Goal: Task Accomplishment & Management: Complete application form

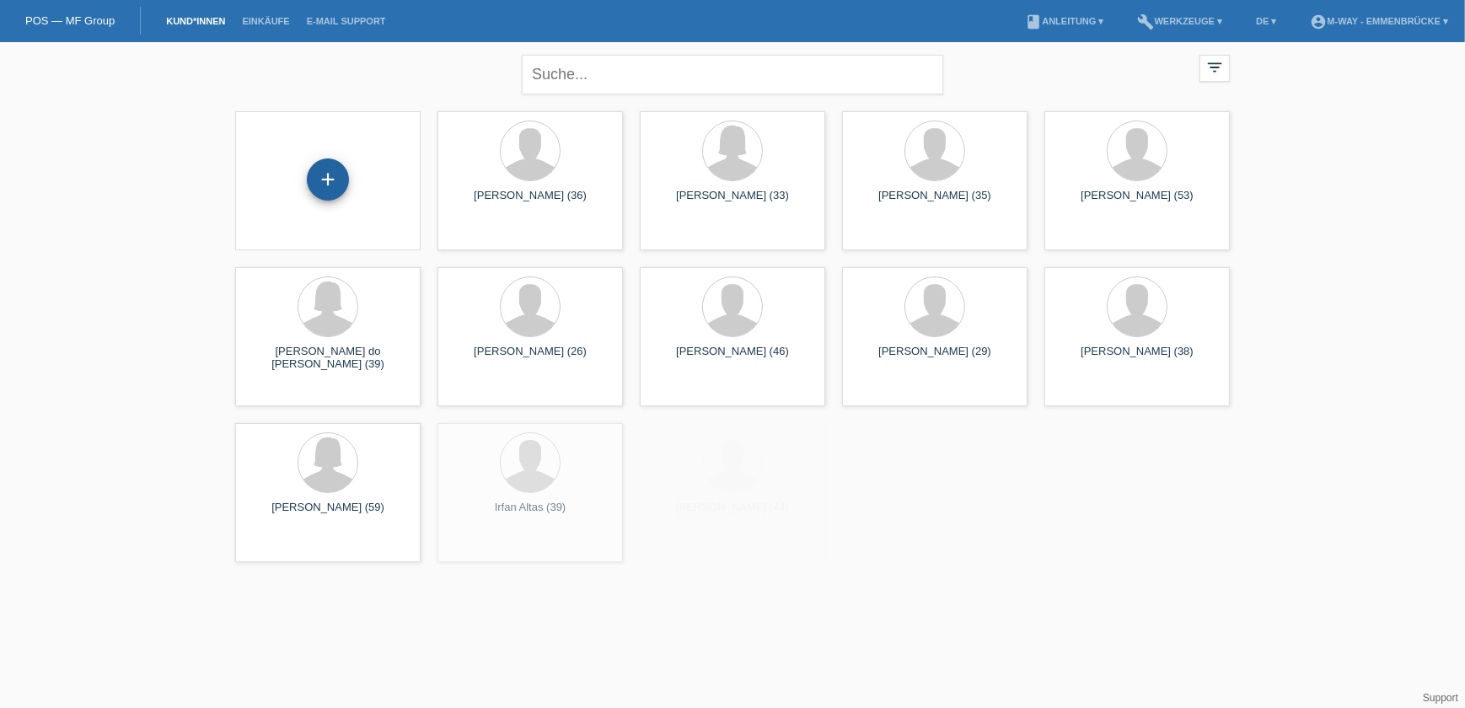
click at [340, 179] on div "+" at bounding box center [328, 179] width 40 height 29
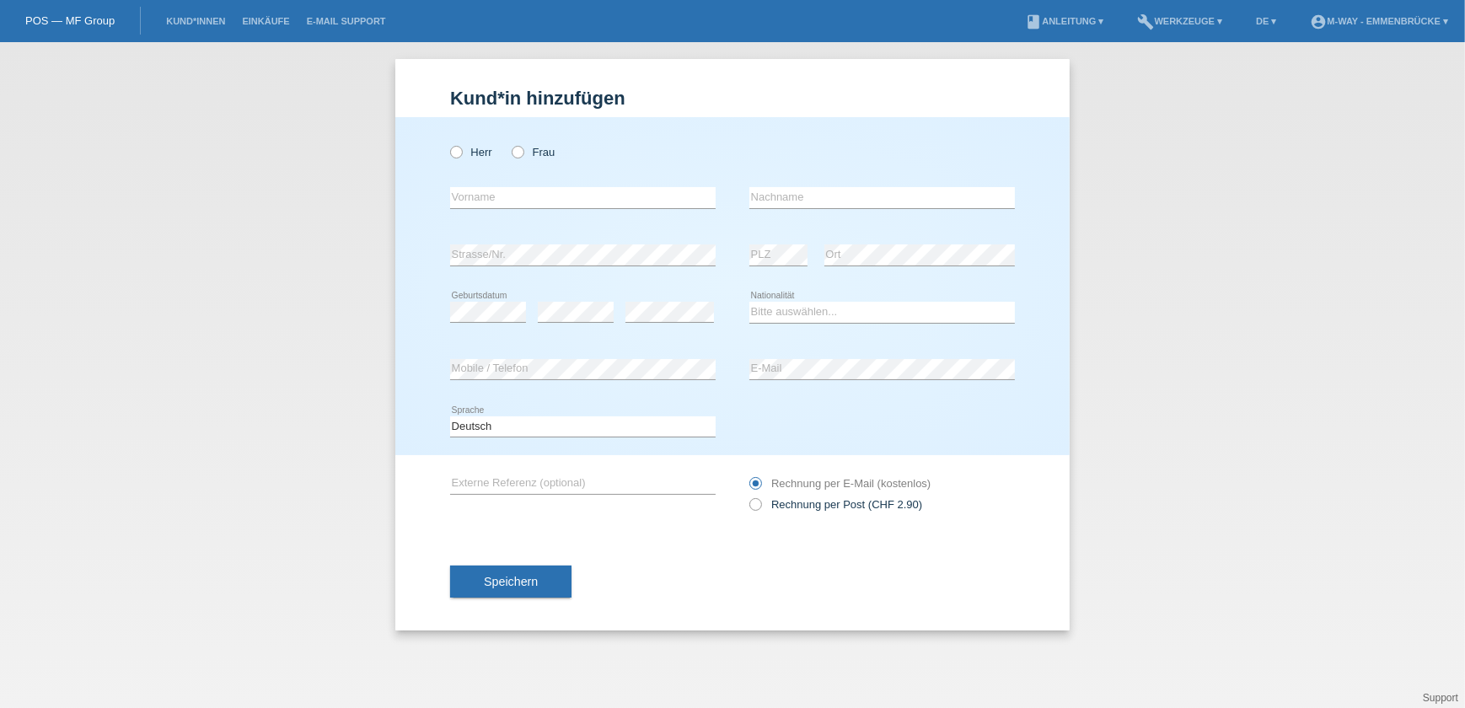
click at [532, 168] on div "Herr Frau" at bounding box center [583, 152] width 266 height 35
click at [525, 151] on label "Frau" at bounding box center [533, 152] width 43 height 13
click at [523, 151] on input "Frau" at bounding box center [517, 151] width 11 height 11
radio input "true"
click at [525, 188] on input "text" at bounding box center [583, 197] width 266 height 21
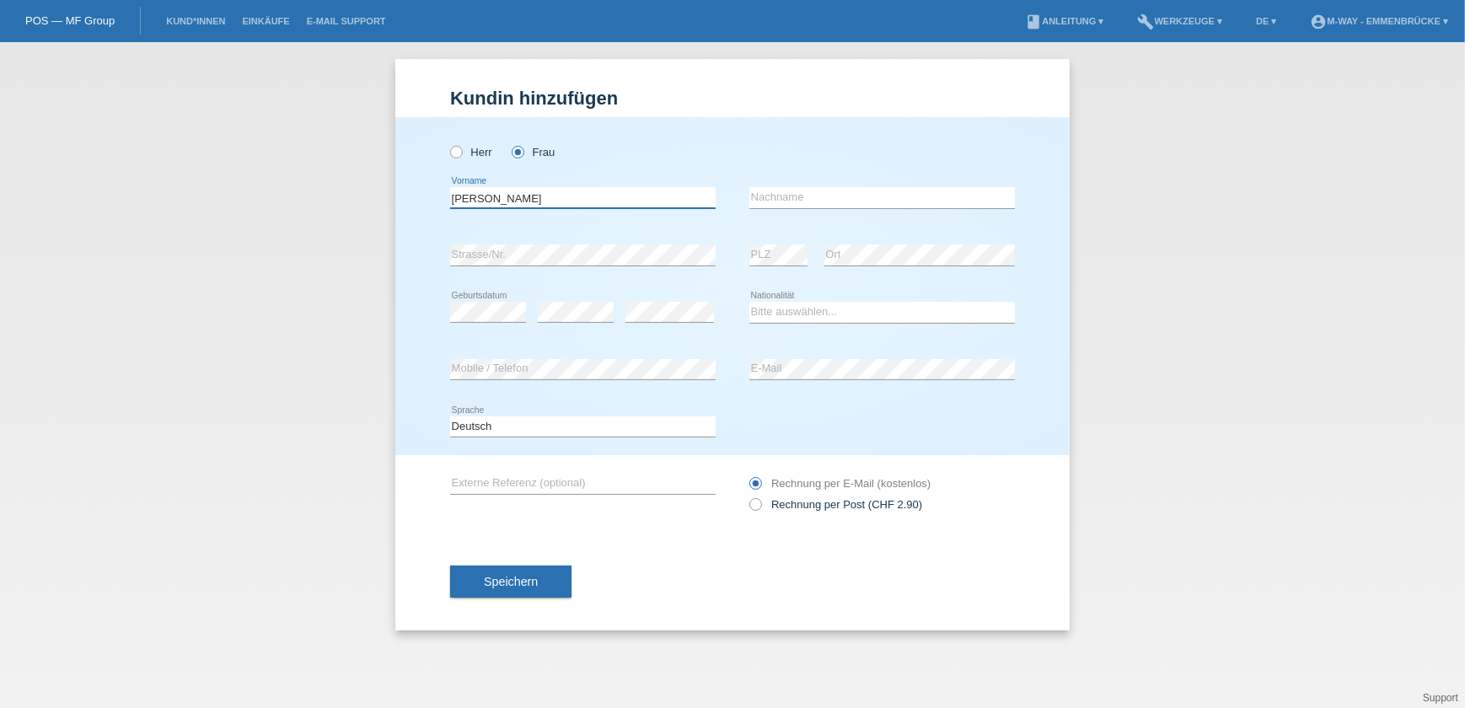
type input "Cynthia"
type input "Lopes do Sacramento"
click at [664, 284] on div "error" at bounding box center [670, 312] width 89 height 57
click at [839, 304] on select "Bitte auswählen... Schweiz Deutschland Liechtenstein Österreich ------------ Af…" at bounding box center [883, 312] width 266 height 20
select select "BR"
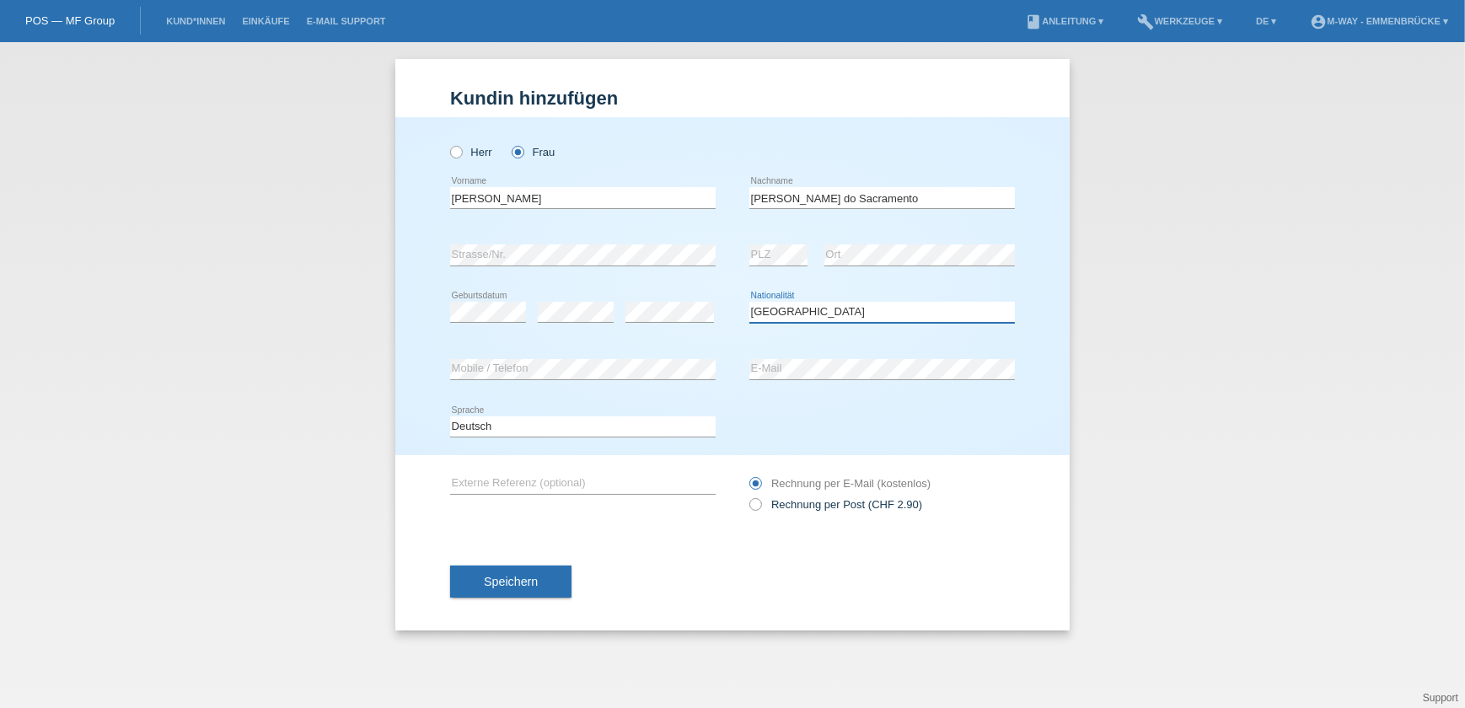
click at [750, 302] on select "Bitte auswählen... Schweiz Deutschland Liechtenstein Österreich ------------ Af…" at bounding box center [883, 312] width 266 height 20
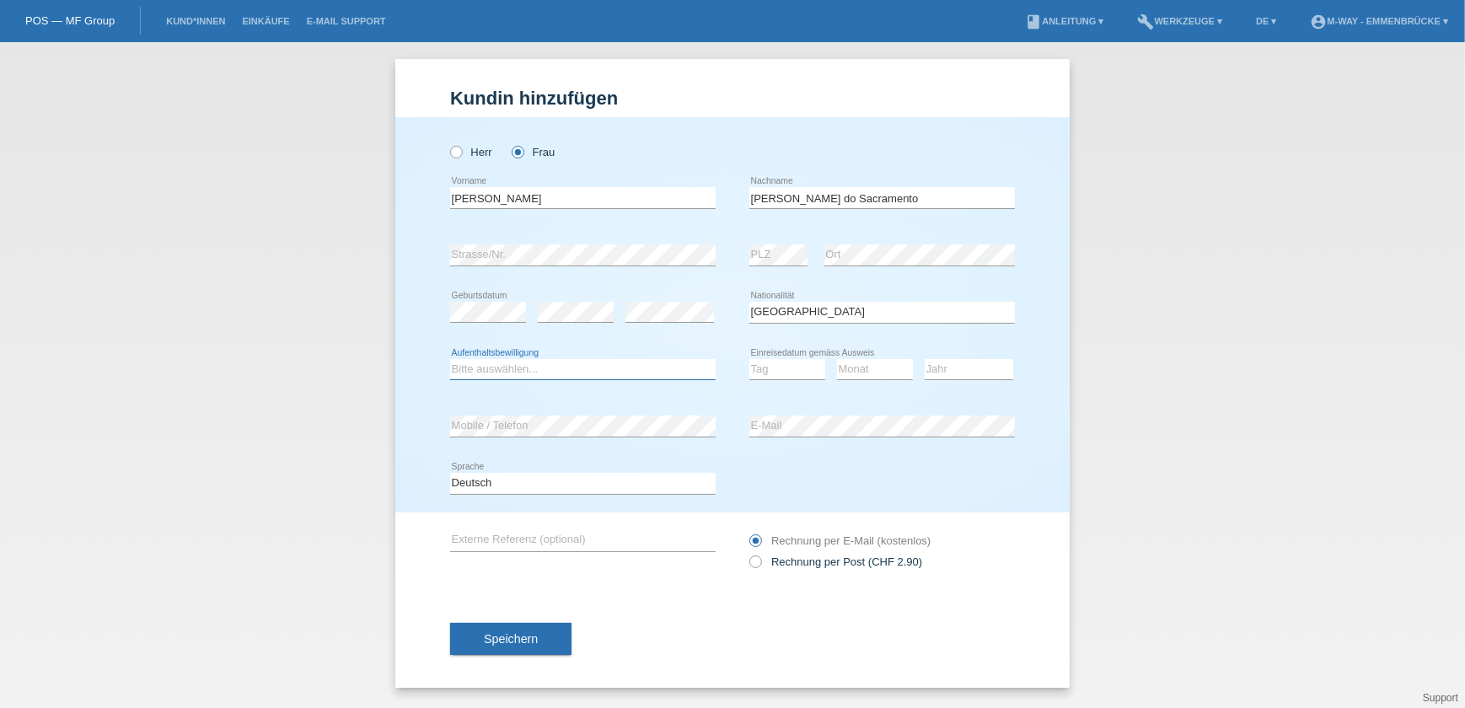
click at [490, 366] on select "Bitte auswählen... C B B - Flüchtlingsstatus Andere" at bounding box center [583, 369] width 266 height 20
select select "C"
click at [450, 359] on select "Bitte auswählen... C B B - Flüchtlingsstatus Andere" at bounding box center [583, 369] width 266 height 20
click at [795, 369] on select "Tag 01 02 03 04 05 06 07 08 09 10 11" at bounding box center [788, 369] width 76 height 20
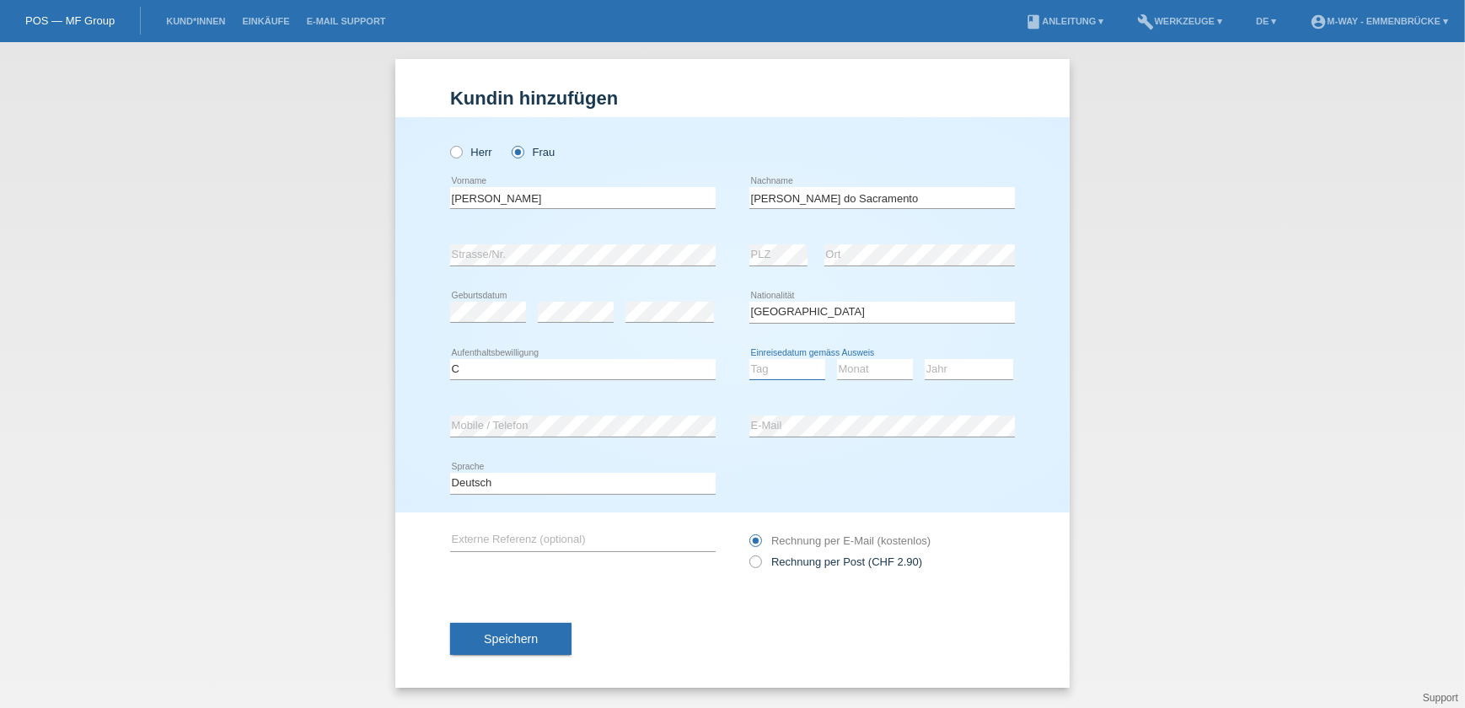
click at [783, 362] on select "Tag 01 02 03 04 05 06 07 08 09 10 11" at bounding box center [788, 369] width 76 height 20
select select "04"
click at [750, 359] on select "Tag 01 02 03 04 05 06 07 08 09 10 11" at bounding box center [788, 369] width 76 height 20
click at [891, 372] on select "Monat 01 02 03 04 05 06 07 08 09 10 11" at bounding box center [875, 369] width 76 height 20
select select "03"
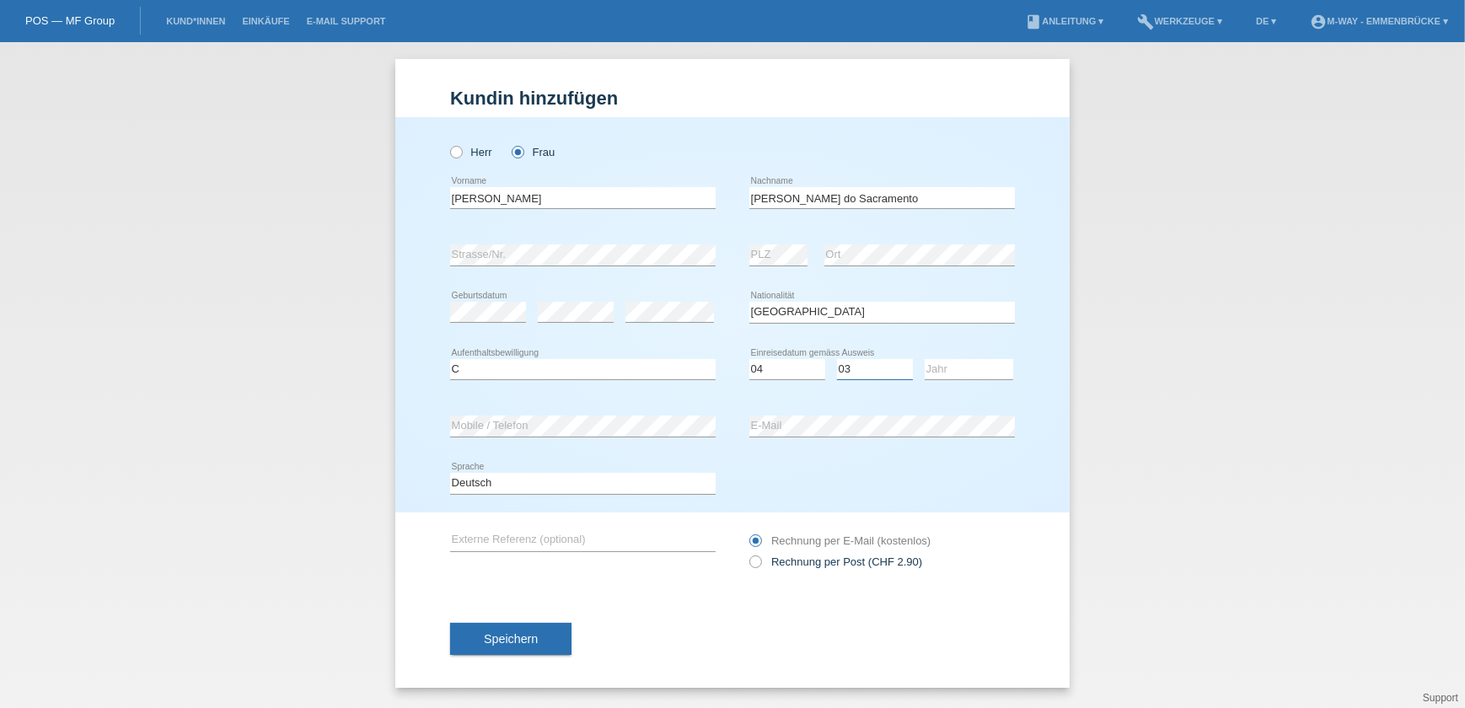
click at [837, 359] on select "Monat 01 02 03 04 05 06 07 08 09 10 11" at bounding box center [875, 369] width 76 height 20
click at [956, 368] on select "Jahr 2025 2024 2023 2022 2021 2020 2019 2018 2017 2016 2015 2014 2013 2012 2011…" at bounding box center [969, 369] width 89 height 20
click at [925, 359] on select "Jahr 2025 2024 2023 2022 2021 2020 2019 2018 2017 2016 2015 2014 2013 2012 2011…" at bounding box center [969, 369] width 89 height 20
click at [985, 359] on select "Jahr 2025 2024 2023 2022 2021 2020 2019 2018 2017 2016 2015 2014 2013 2012 2011…" at bounding box center [969, 369] width 89 height 20
select select "2018"
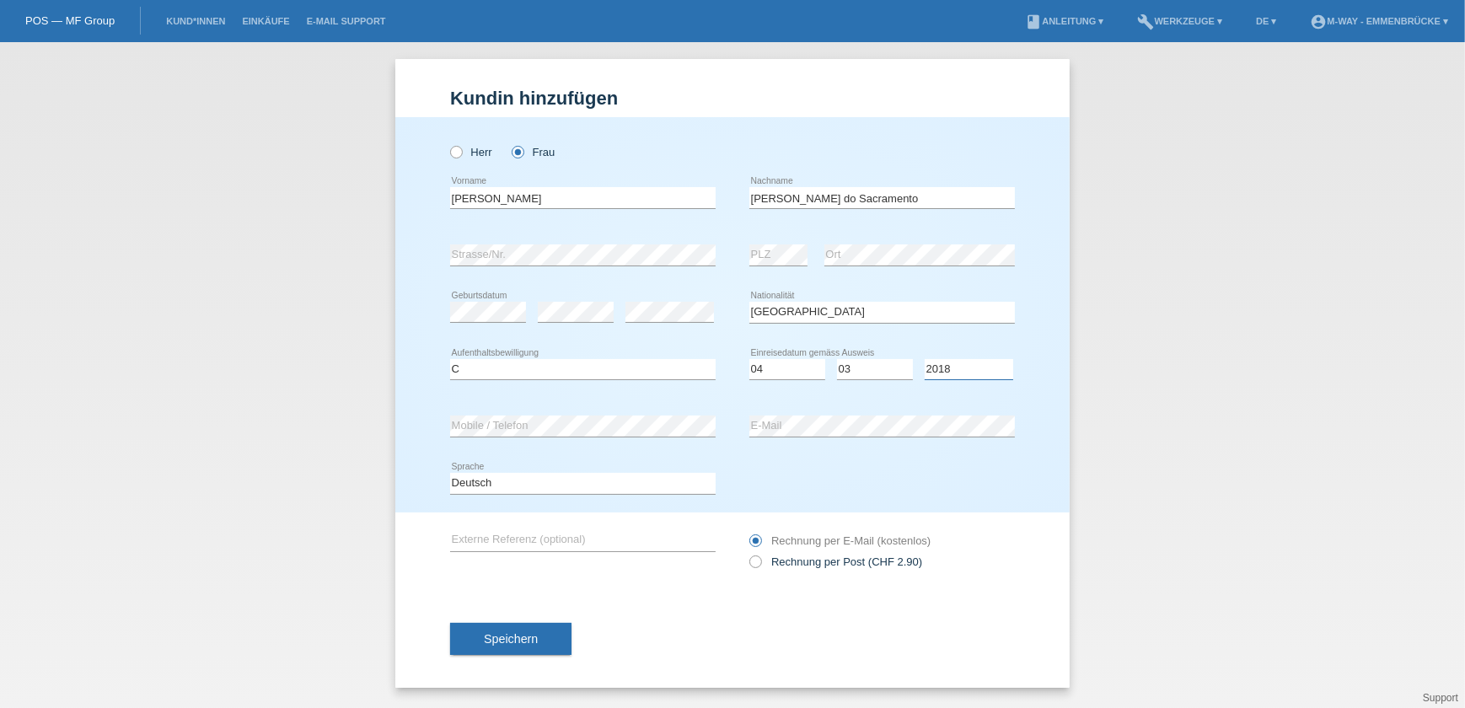
click at [925, 359] on select "Jahr 2025 2024 2023 2022 2021 2020 2019 2018 2017 2016 2015 2014 2013 2012 2011…" at bounding box center [969, 369] width 89 height 20
click at [797, 362] on select "Tag 01 02 03 04 05 06 07 08 09 10 11" at bounding box center [788, 369] width 76 height 20
select select "03"
click at [750, 359] on select "Tag 01 02 03 04 05 06 07 08 09 10 11" at bounding box center [788, 369] width 76 height 20
click at [788, 447] on div "error E-Mail" at bounding box center [883, 426] width 266 height 57
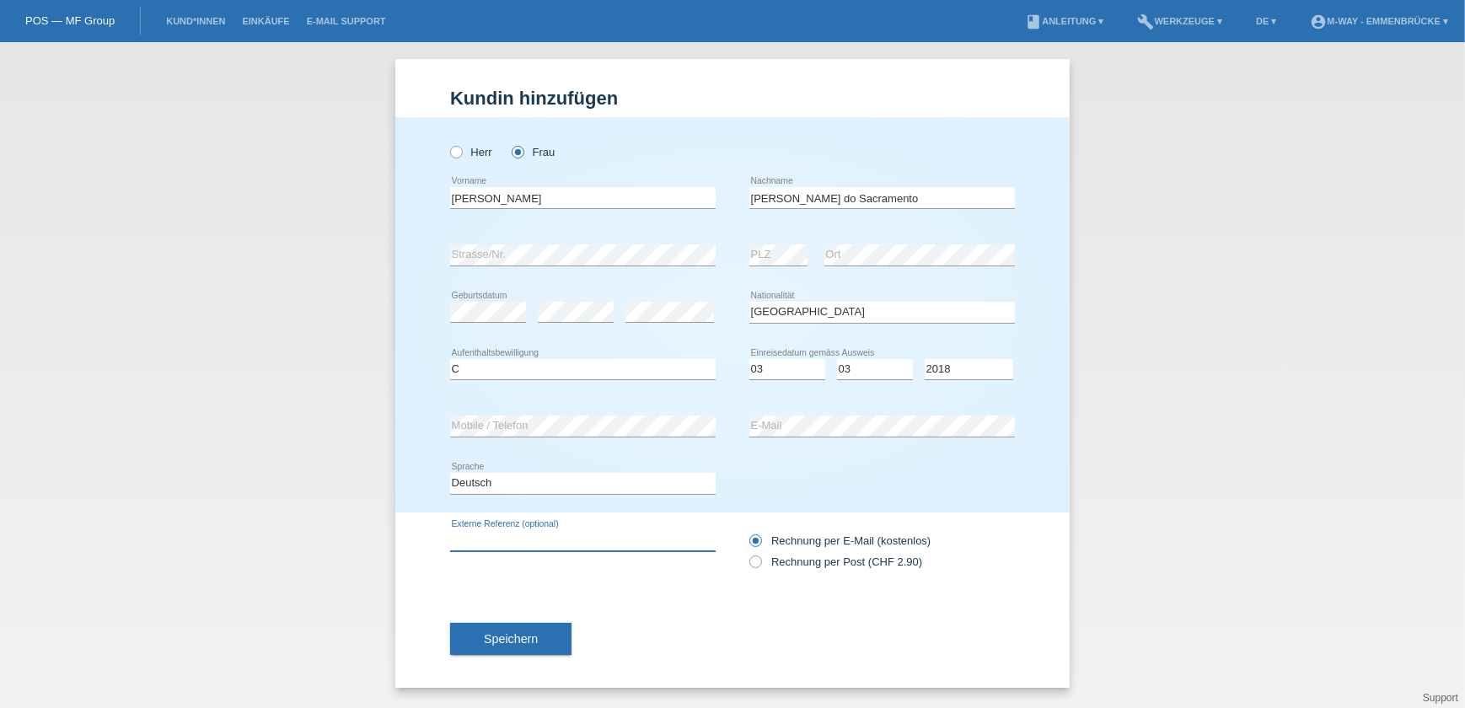
click at [562, 540] on input "text" at bounding box center [583, 540] width 266 height 21
click at [512, 647] on button "Speichern" at bounding box center [510, 639] width 121 height 32
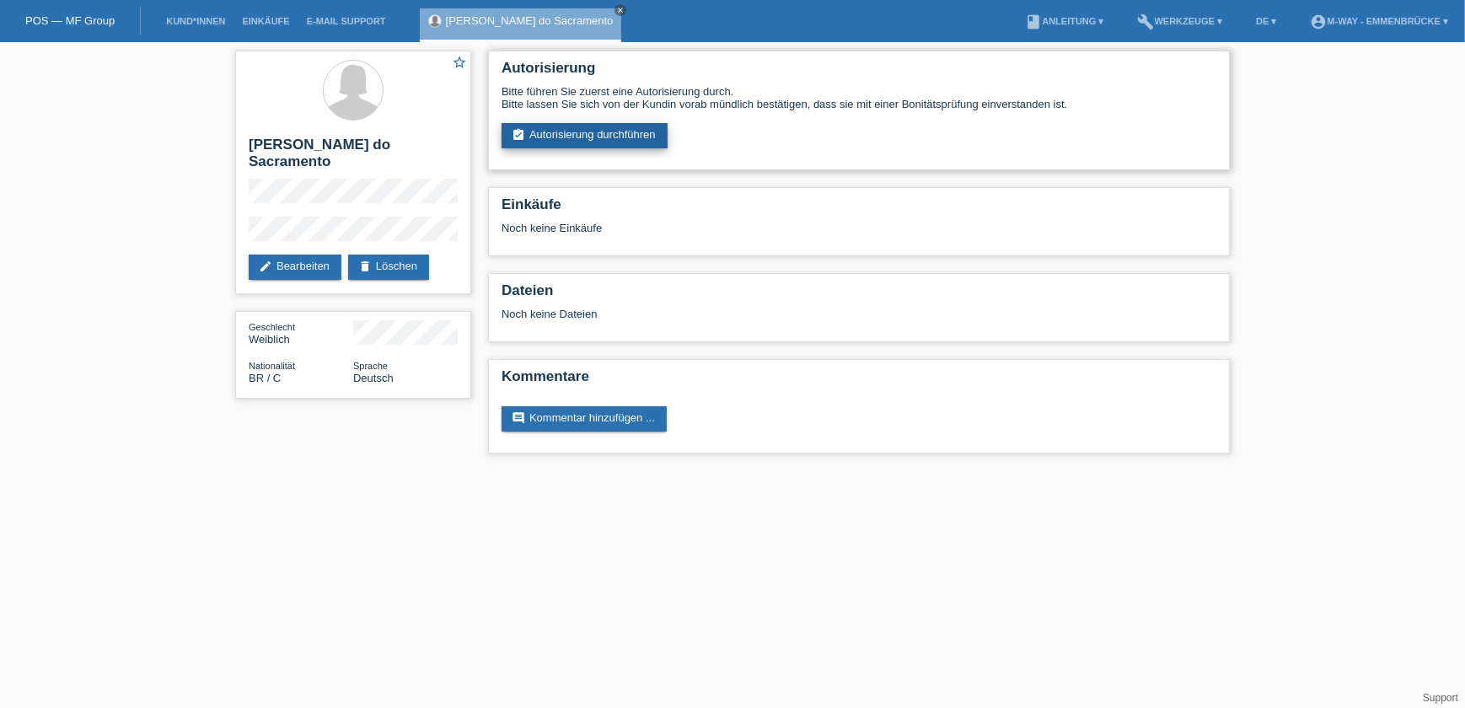
click at [585, 137] on link "assignment_turned_in Autorisierung durchführen" at bounding box center [585, 135] width 166 height 25
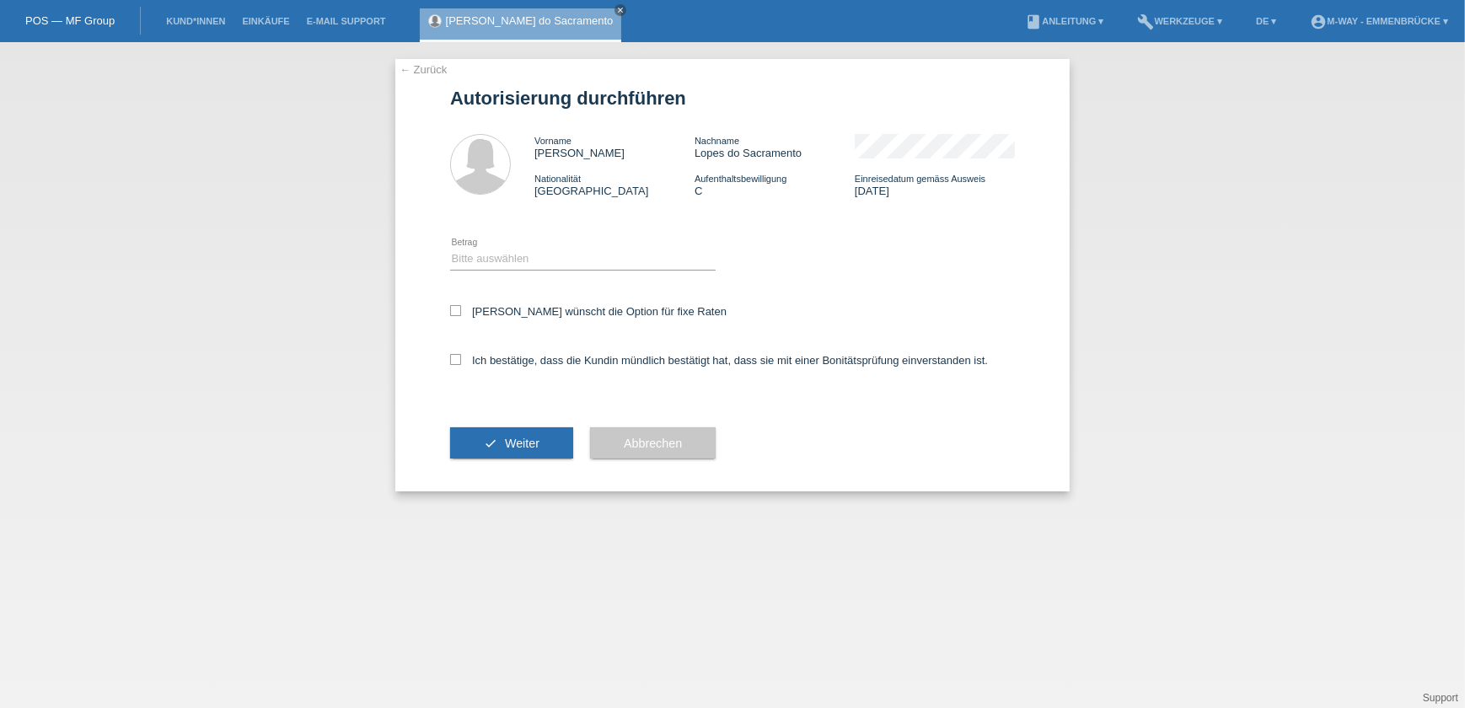
click at [491, 279] on div "Bitte auswählen CHF 1.00 - CHF 499.00 CHF 500.00 - CHF 1'999.00 CHF 2'000.00 - …" at bounding box center [583, 259] width 266 height 57
click at [508, 260] on select "Bitte auswählen CHF 1.00 - CHF 499.00 CHF 500.00 - CHF 1'999.00 CHF 2'000.00 - …" at bounding box center [583, 259] width 266 height 20
select select "3"
click at [450, 249] on select "Bitte auswählen CHF 1.00 - CHF 499.00 CHF 500.00 - CHF 1'999.00 CHF 2'000.00 - …" at bounding box center [583, 259] width 266 height 20
click at [455, 312] on icon at bounding box center [455, 310] width 11 height 11
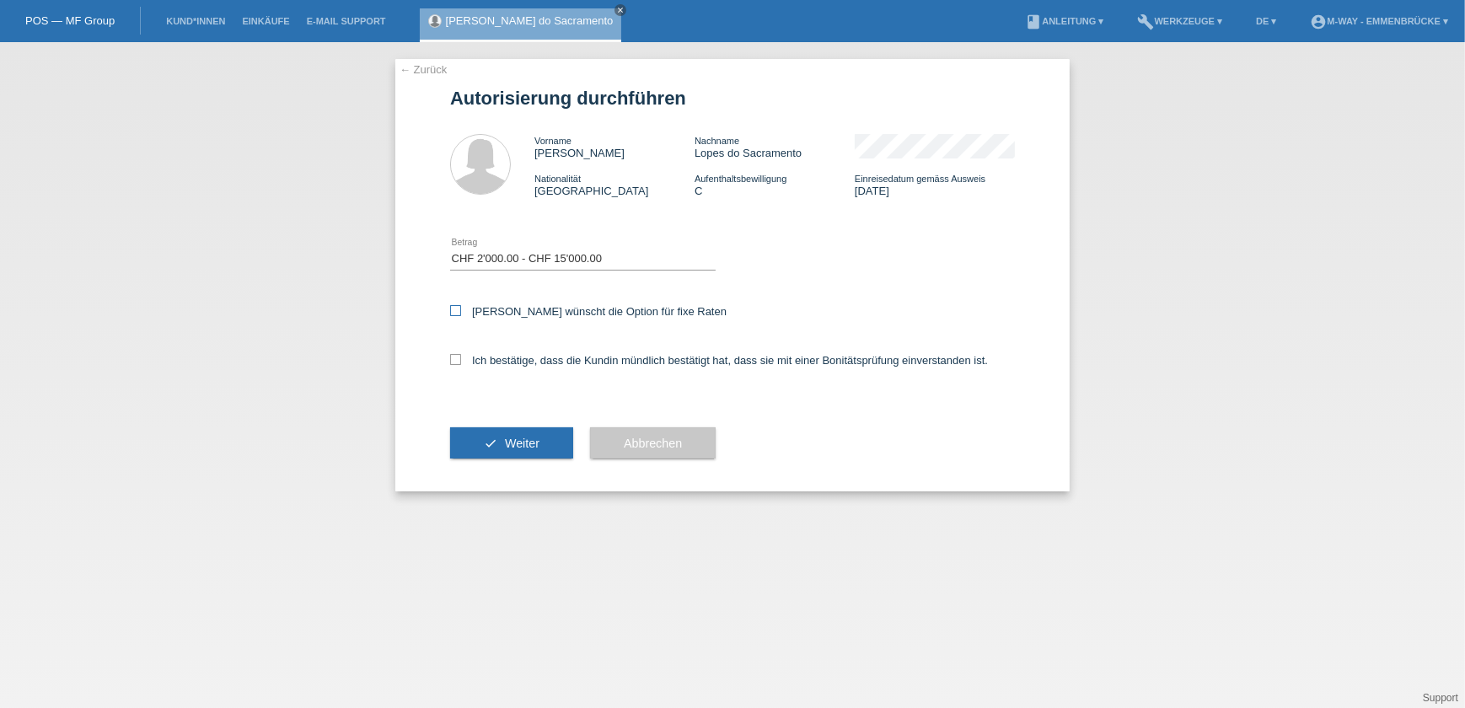
click at [455, 312] on input "Kundin wünscht die Option für fixe Raten" at bounding box center [455, 310] width 11 height 11
checkbox input "true"
click at [454, 364] on label "Ich bestätige, dass die Kundin mündlich bestätigt hat, dass sie mit einer Bonit…" at bounding box center [719, 360] width 538 height 13
click at [454, 364] on input "Ich bestätige, dass die Kundin mündlich bestätigt hat, dass sie mit einer Bonit…" at bounding box center [455, 359] width 11 height 11
checkbox input "true"
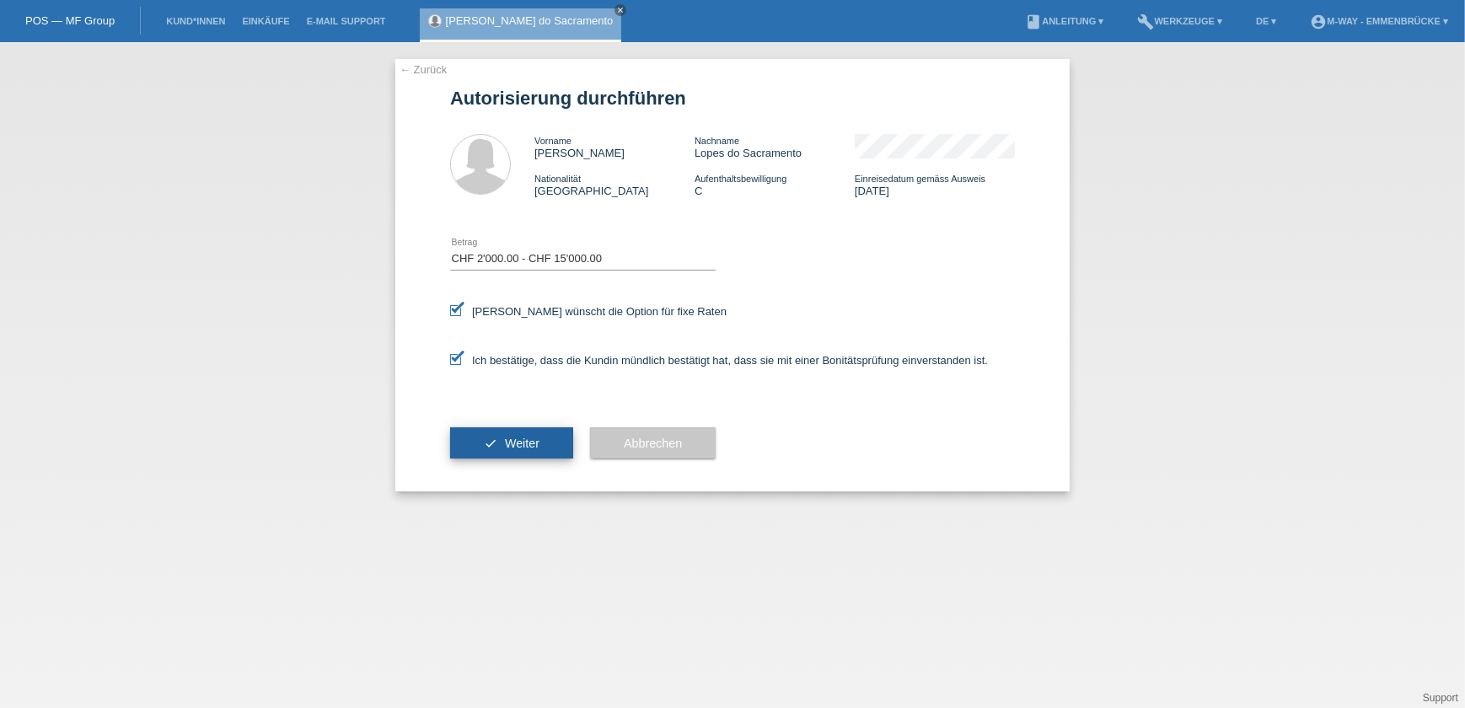
click at [515, 438] on span "Weiter" at bounding box center [522, 443] width 35 height 13
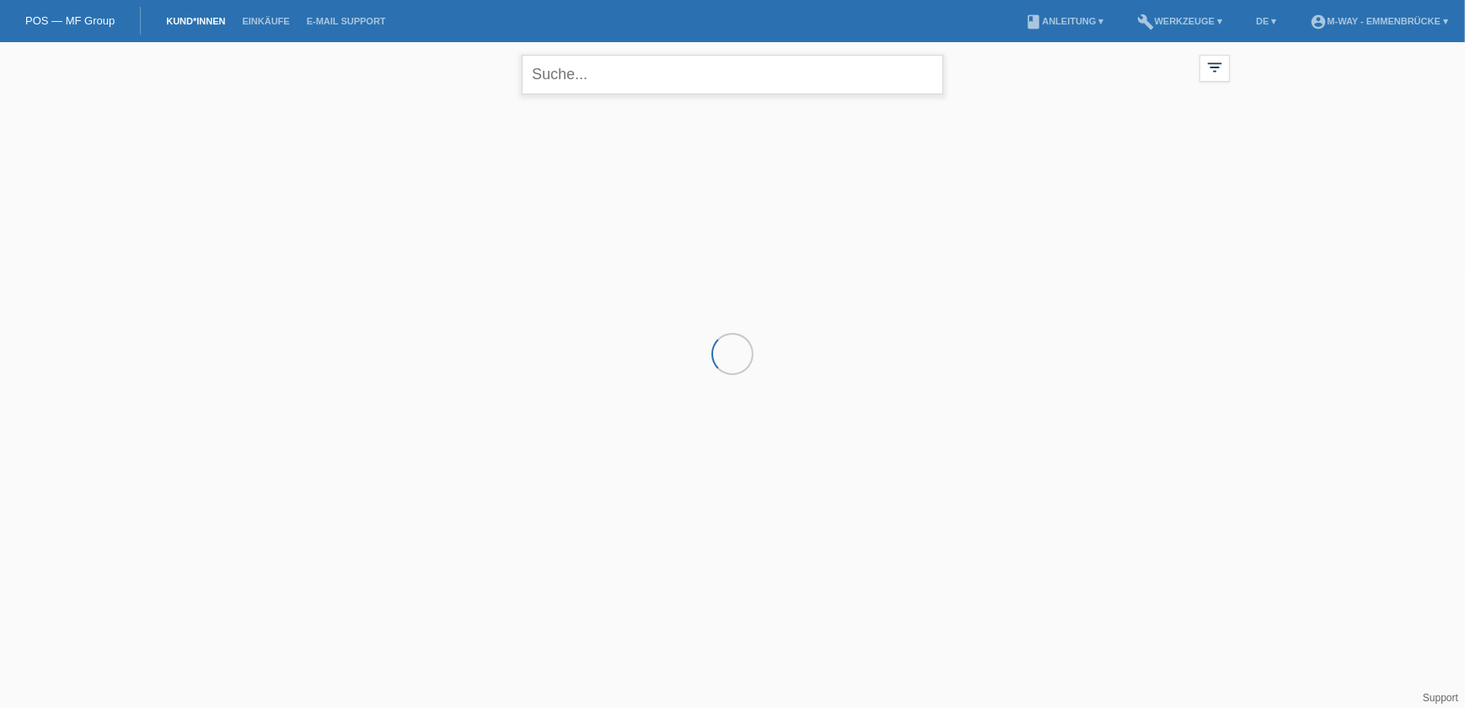
click at [567, 73] on input "text" at bounding box center [733, 75] width 422 height 40
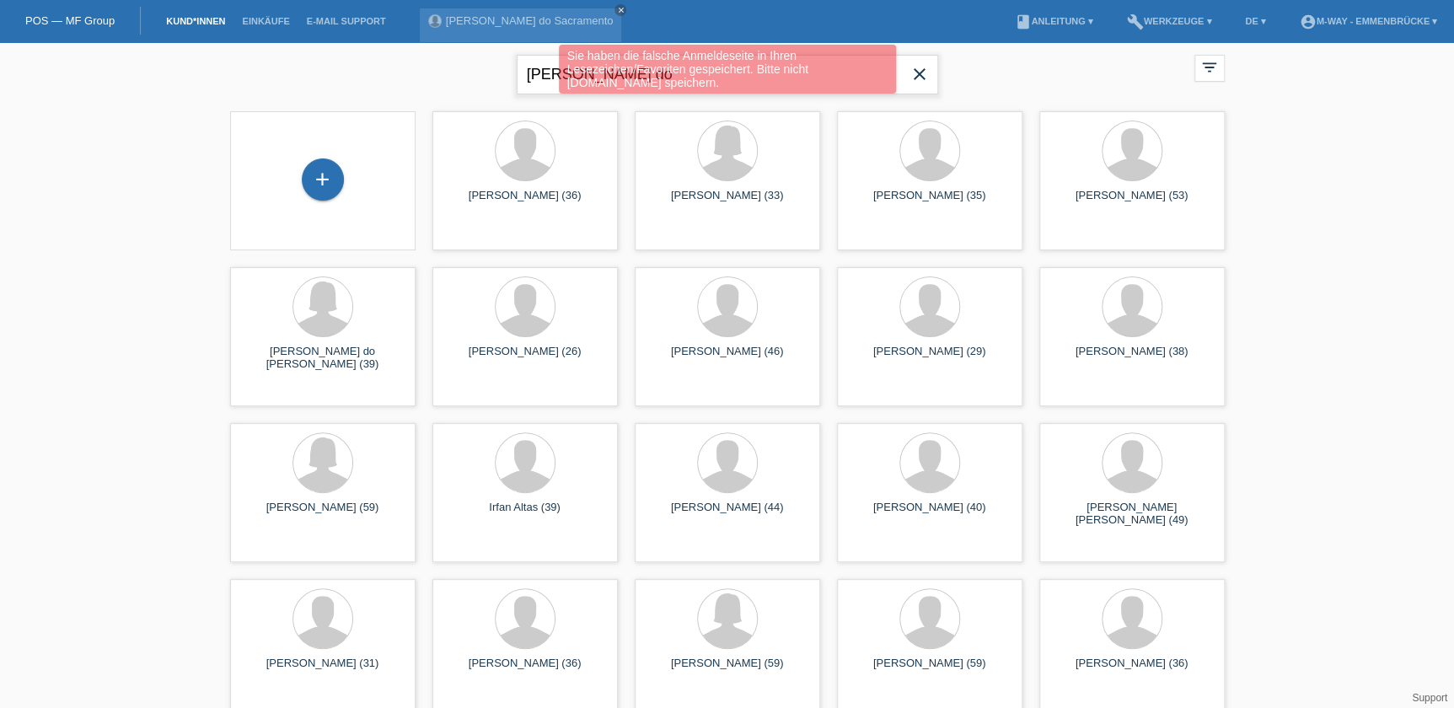
type input "lopes do"
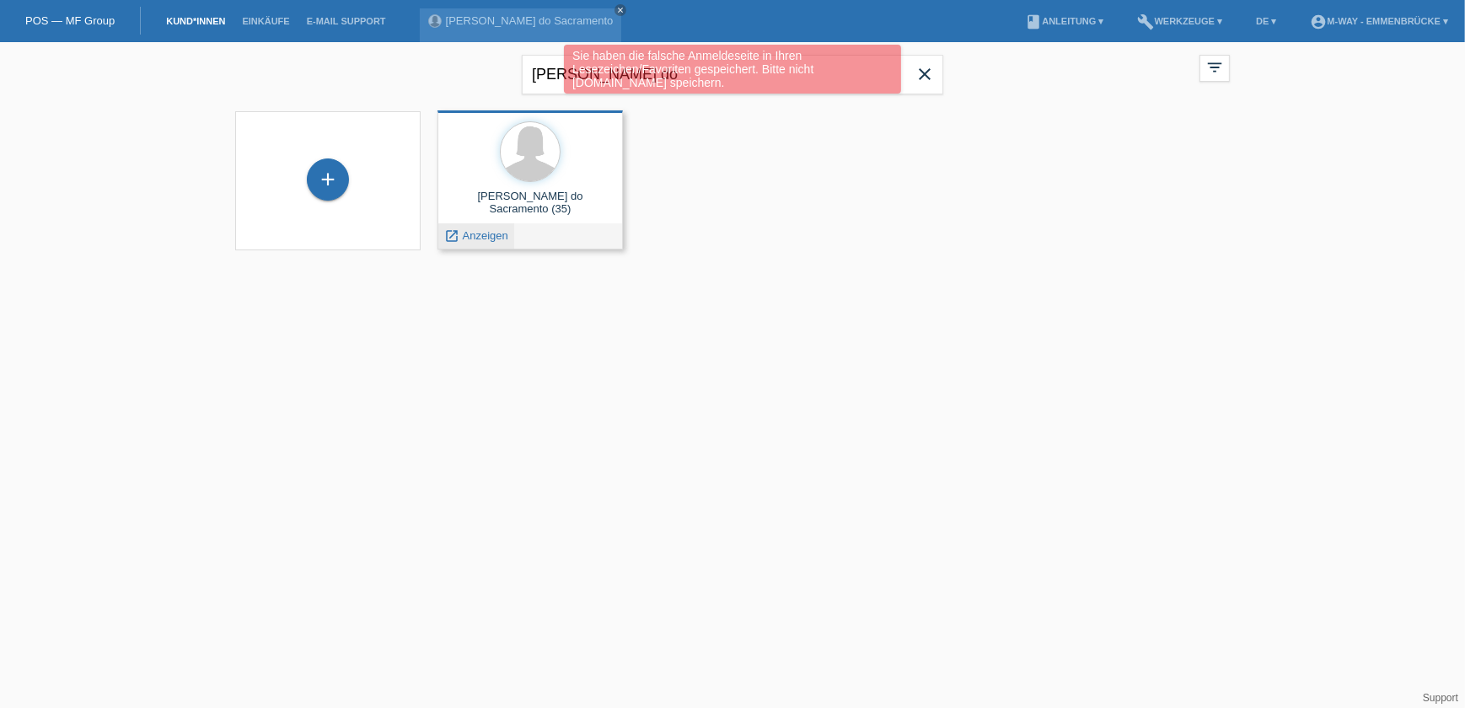
click at [471, 239] on span "Anzeigen" at bounding box center [486, 235] width 46 height 13
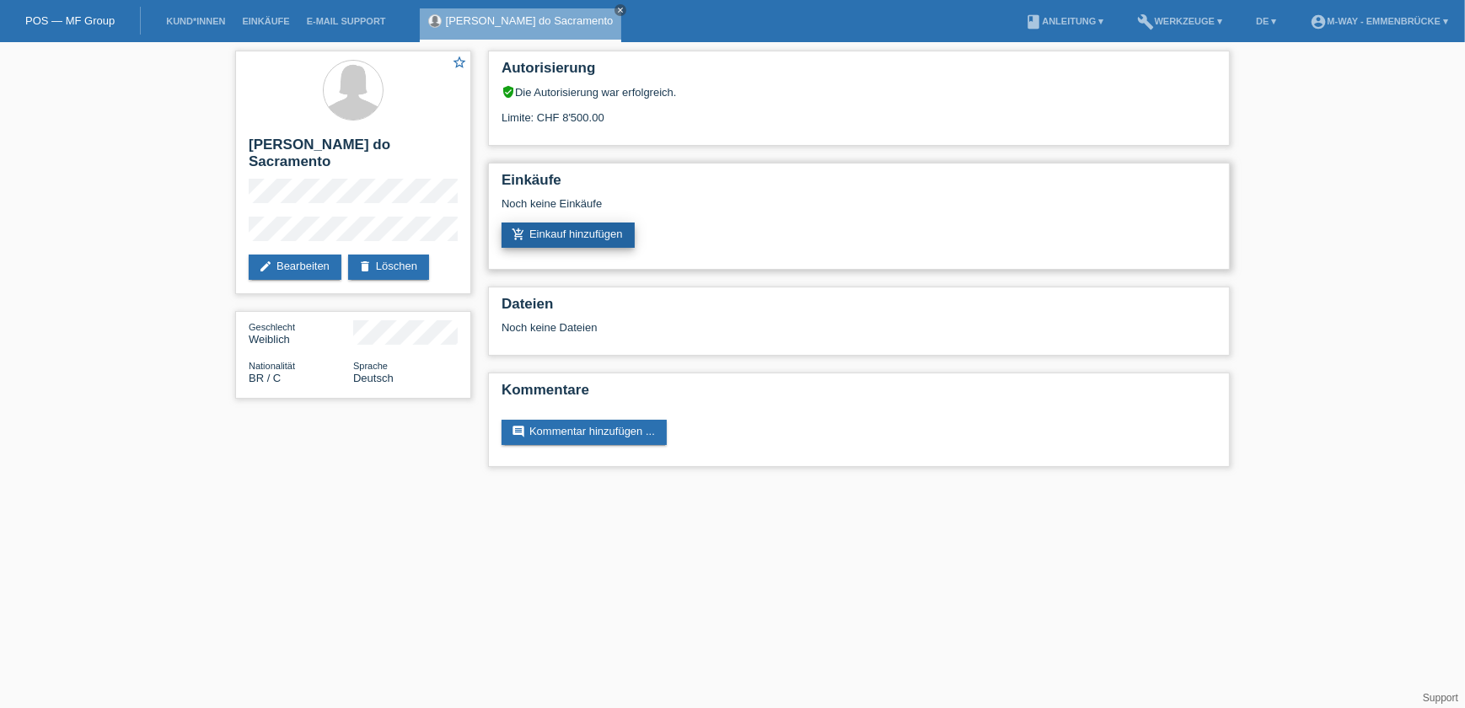
click at [545, 234] on link "add_shopping_cart Einkauf hinzufügen" at bounding box center [568, 235] width 133 height 25
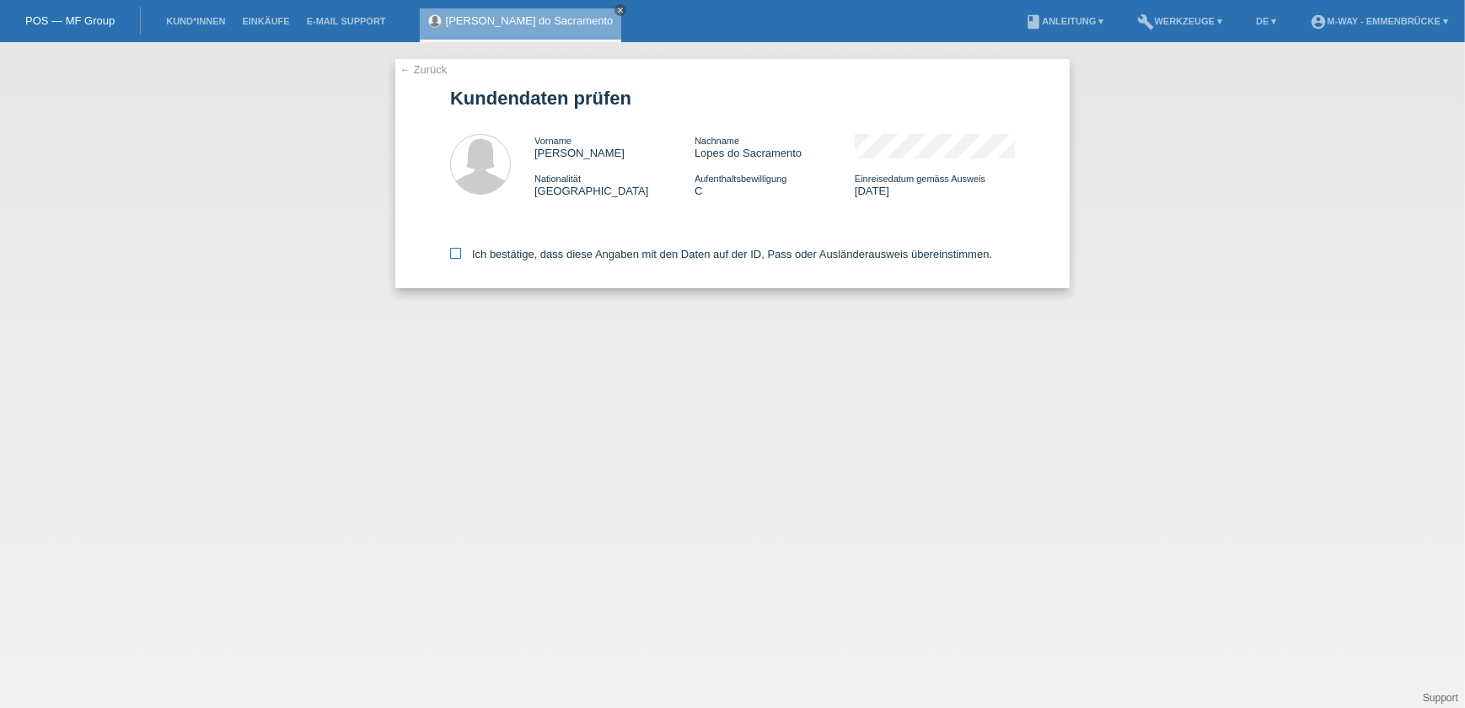
click at [460, 255] on icon at bounding box center [455, 253] width 11 height 11
click at [460, 255] on input "Ich bestätige, dass diese Angaben mit den Daten auf der ID, Pass oder Ausländer…" at bounding box center [455, 253] width 11 height 11
checkbox input "true"
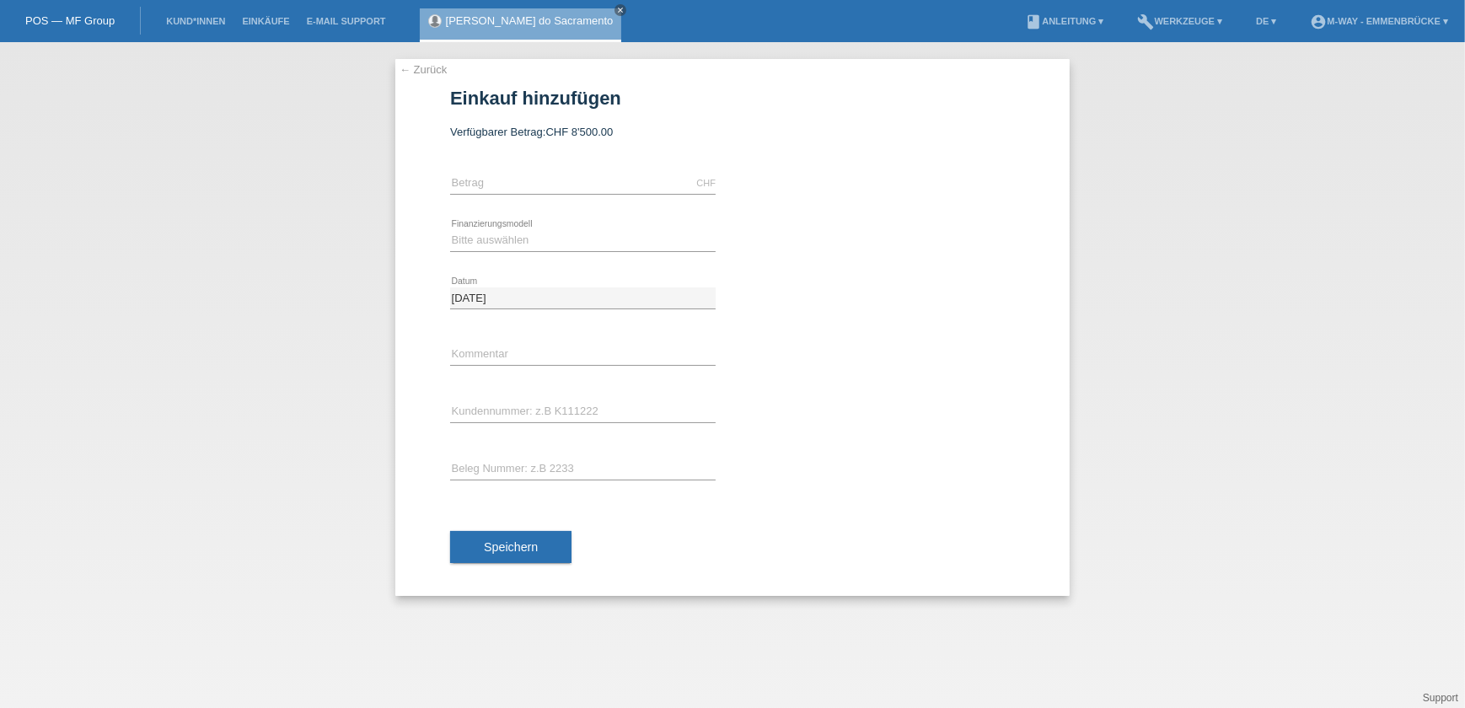
click at [548, 195] on div "CHF error [GEOGRAPHIC_DATA]" at bounding box center [583, 183] width 266 height 57
click at [553, 186] on input "text" at bounding box center [583, 183] width 266 height 21
type input "3569.15"
click at [515, 236] on select "Bitte auswählen Fixe Raten Kauf auf Rechnung mit Teilzahlungsoption" at bounding box center [583, 240] width 266 height 20
select select "77"
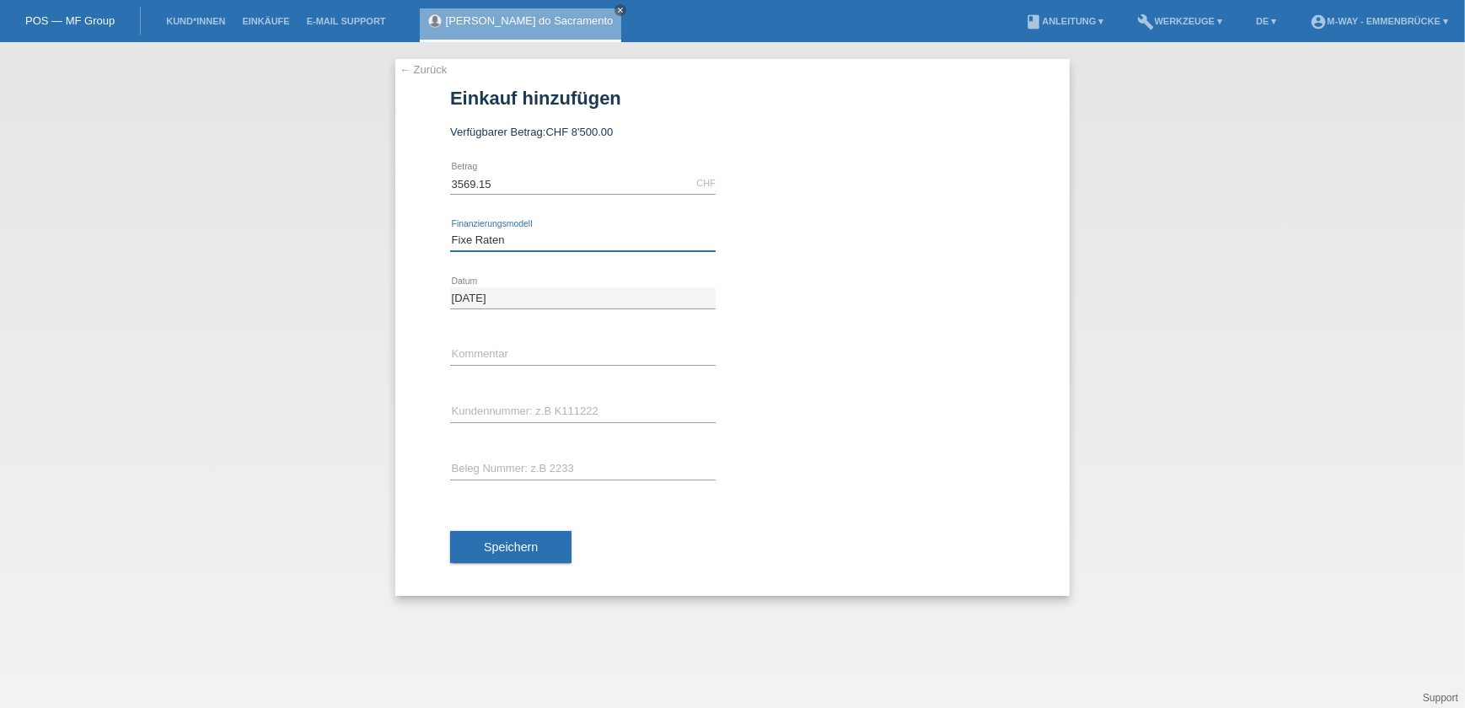
click at [450, 230] on select "Bitte auswählen Fixe Raten Kauf auf Rechnung mit Teilzahlungsoption" at bounding box center [583, 240] width 266 height 20
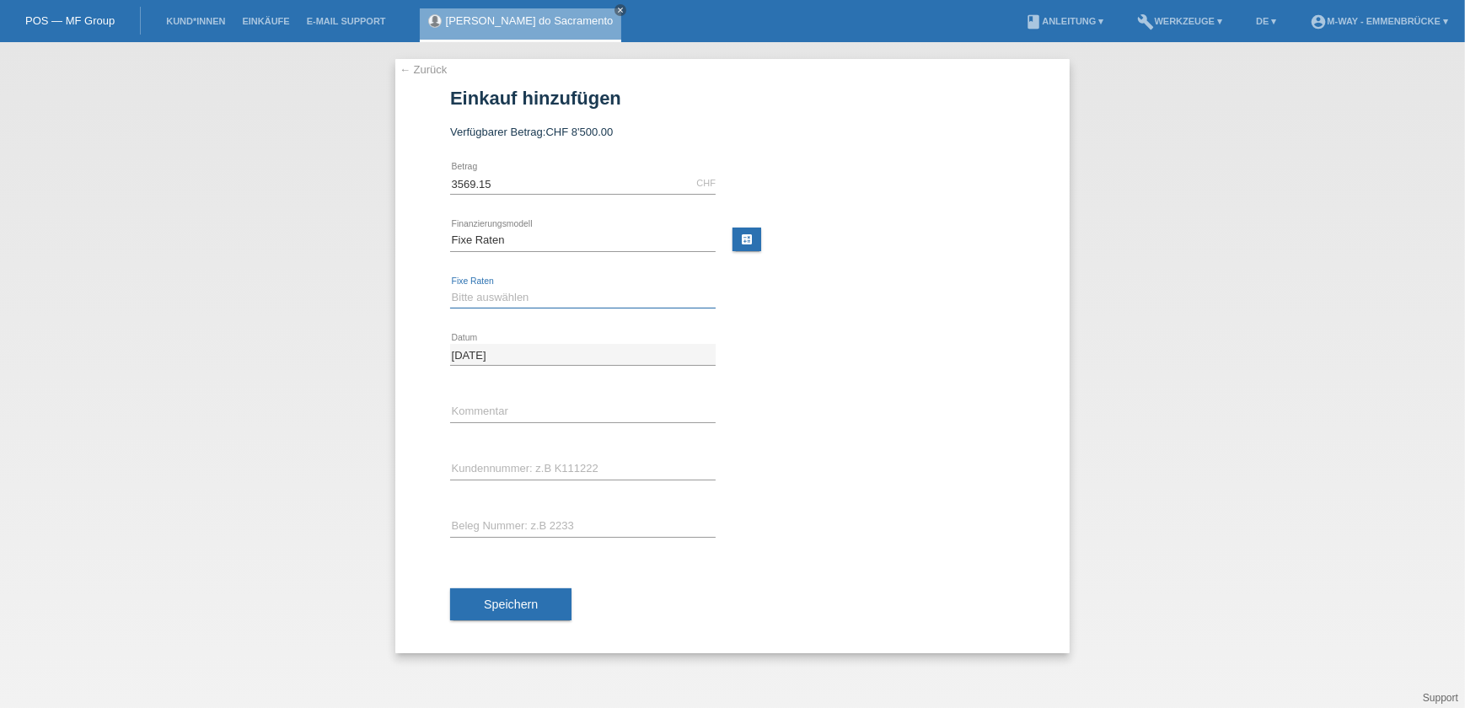
click at [516, 293] on select "Bitte auswählen 4 Raten 5 Raten 6 Raten 7 Raten 8 Raten 9 Raten 10 Raten 11 Rat…" at bounding box center [583, 298] width 266 height 20
select select "202"
click at [450, 288] on select "Bitte auswählen 4 Raten 5 Raten 6 Raten 7 Raten 8 Raten 9 Raten 10 Raten 11 Rat…" at bounding box center [583, 298] width 266 height 20
click at [491, 411] on input "text" at bounding box center [583, 411] width 266 height 21
click at [471, 465] on input "text" at bounding box center [583, 469] width 266 height 21
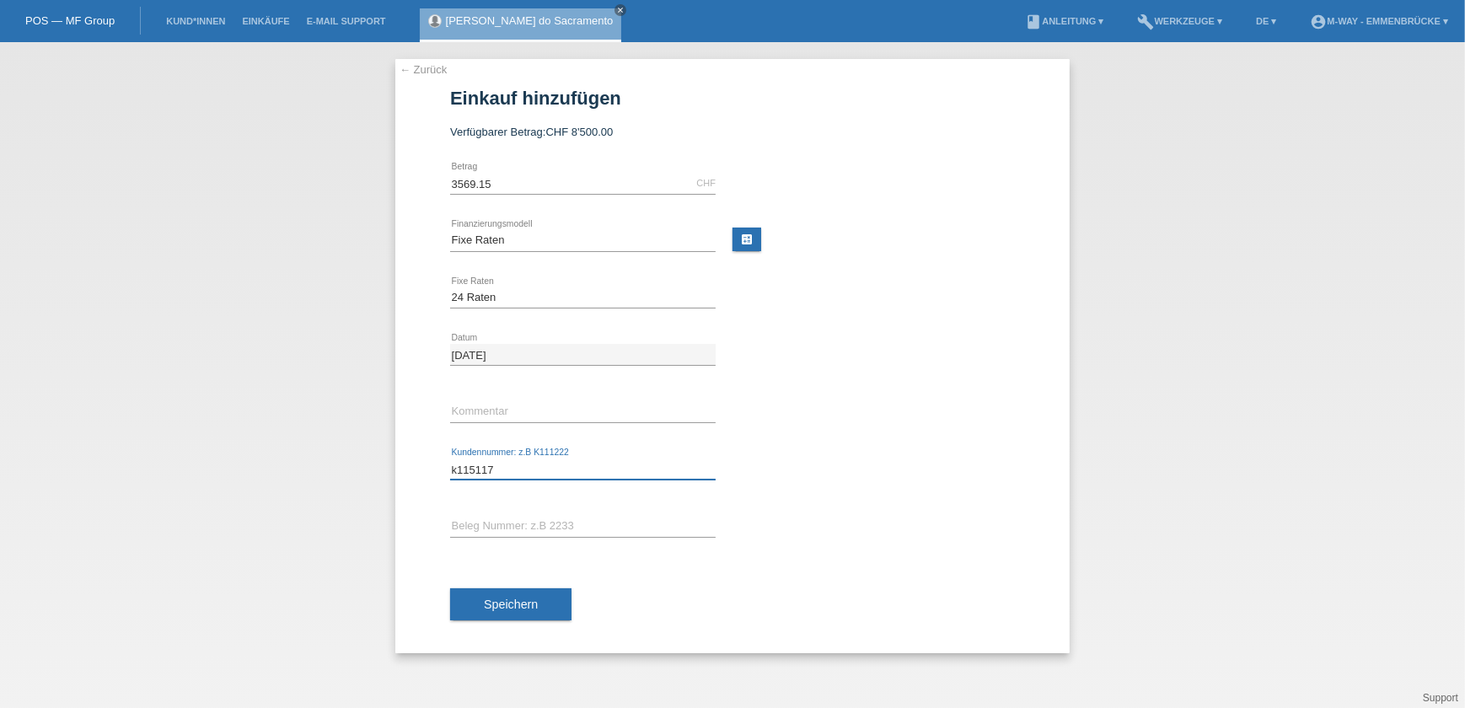
type input "k115117"
click at [498, 517] on input "text" at bounding box center [583, 526] width 266 height 21
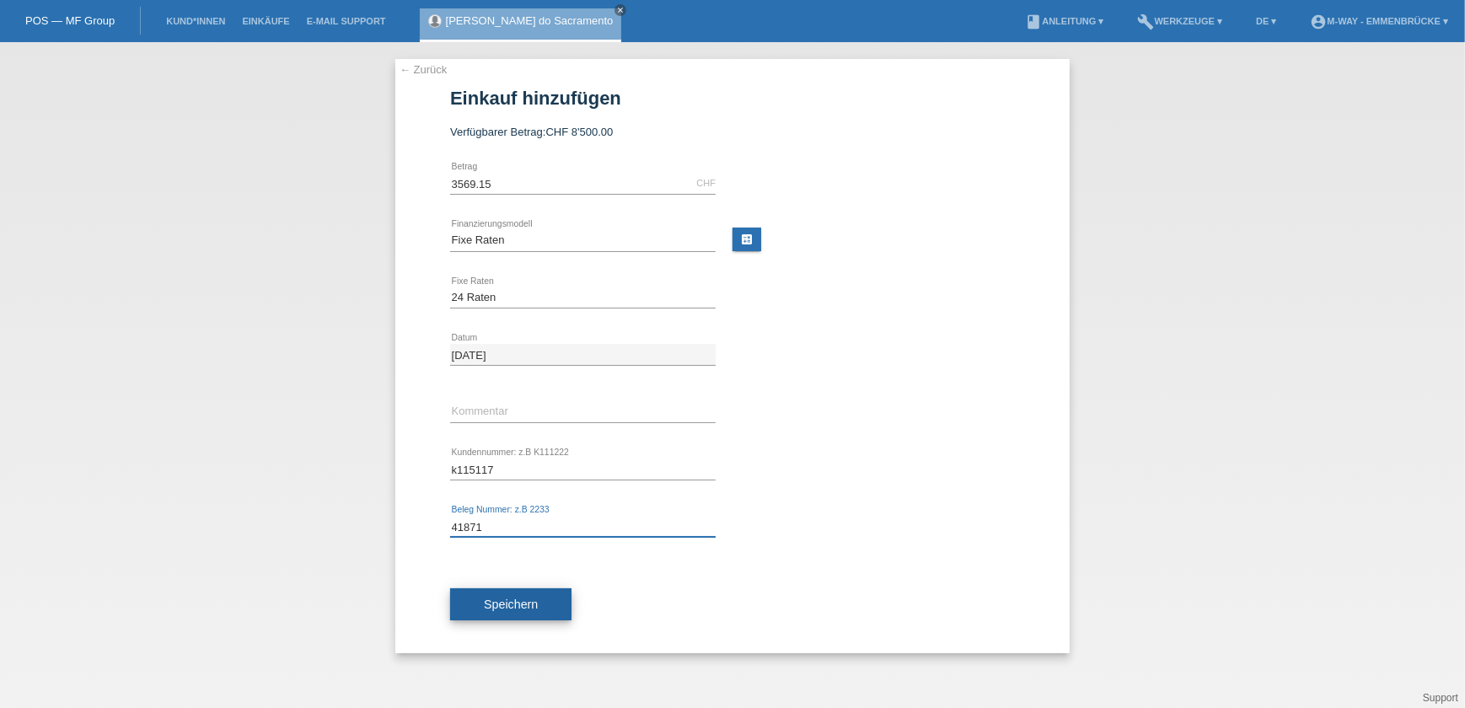
type input "41871"
click at [535, 599] on span "Speichern" at bounding box center [511, 604] width 54 height 13
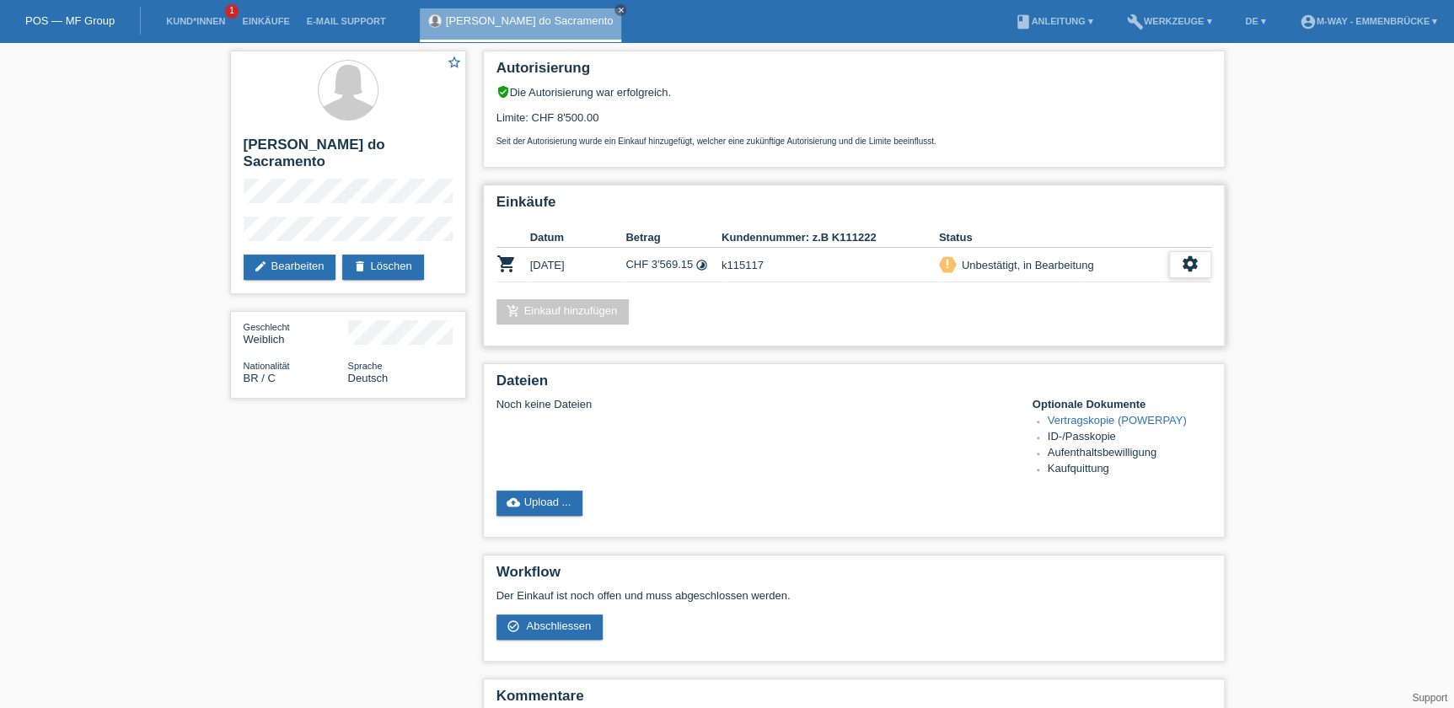
click at [1185, 262] on icon "settings" at bounding box center [1190, 264] width 19 height 19
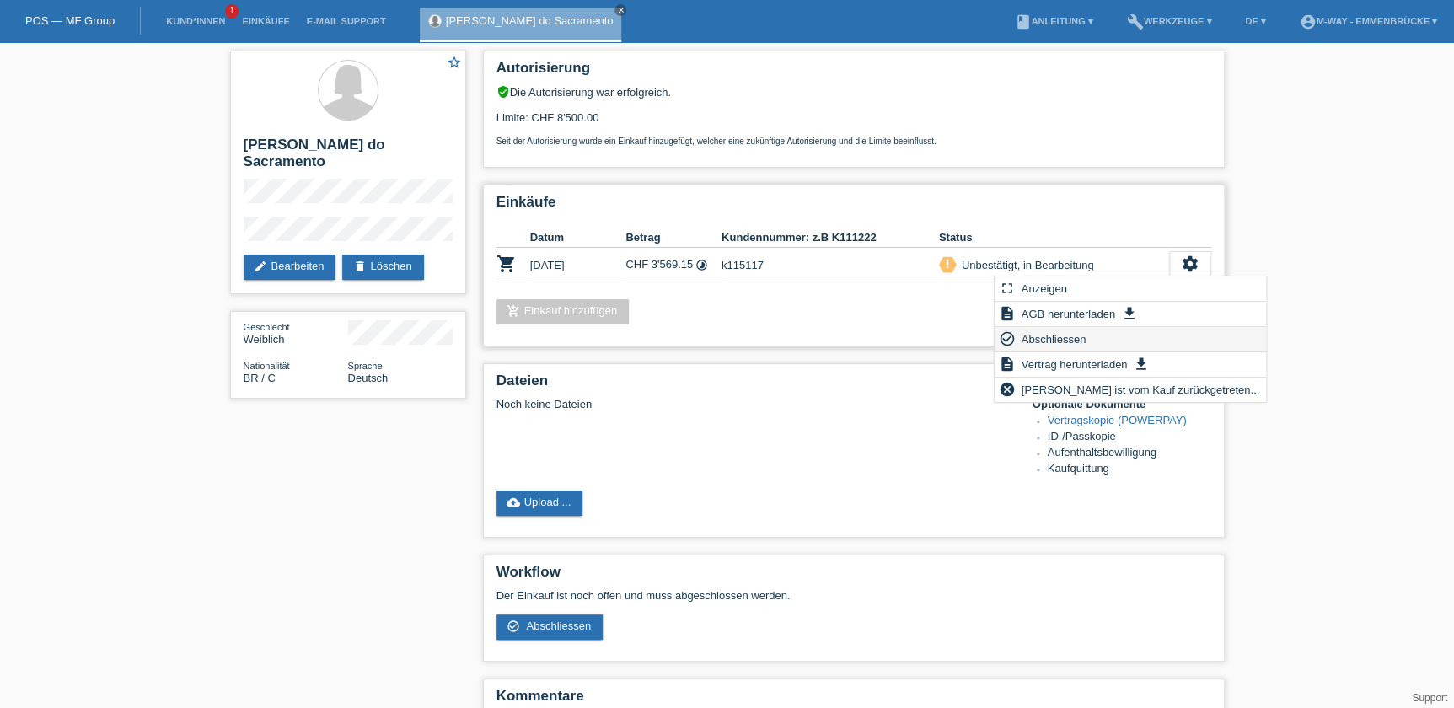
click at [1051, 342] on span "Abschliessen" at bounding box center [1054, 339] width 70 height 20
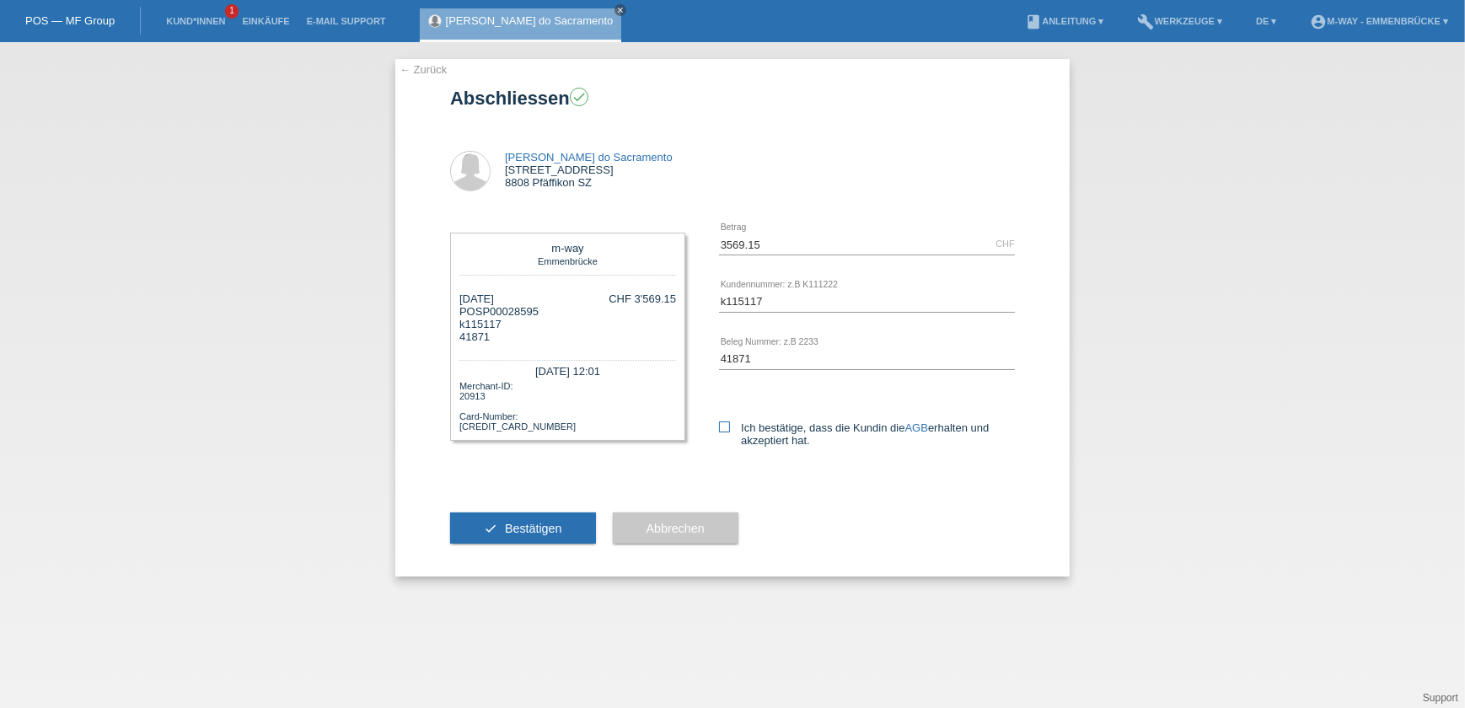
drag, startPoint x: 730, startPoint y: 423, endPoint x: 712, endPoint y: 428, distance: 18.4
click at [729, 423] on label "Ich bestätige, dass die Kundin die AGB erhalten und akzeptiert hat." at bounding box center [867, 434] width 296 height 25
click at [731, 425] on label "Ich bestätige, dass die Kundin die AGB erhalten und akzeptiert hat." at bounding box center [867, 434] width 296 height 25
click at [730, 425] on input "Ich bestätige, dass die Kundin die AGB erhalten und akzeptiert hat." at bounding box center [724, 427] width 11 height 11
checkbox input "true"
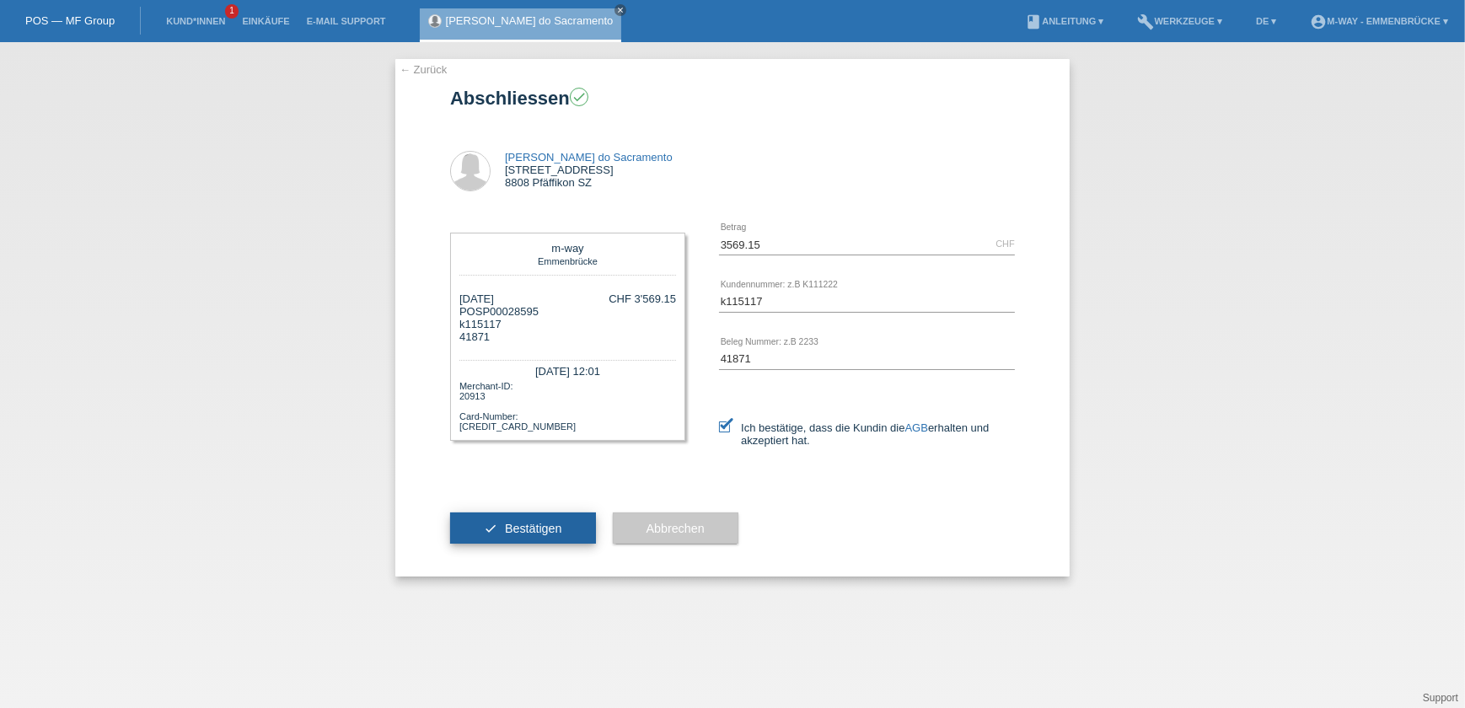
click at [531, 539] on button "check Bestätigen" at bounding box center [523, 529] width 146 height 32
